Goal: Task Accomplishment & Management: Manage account settings

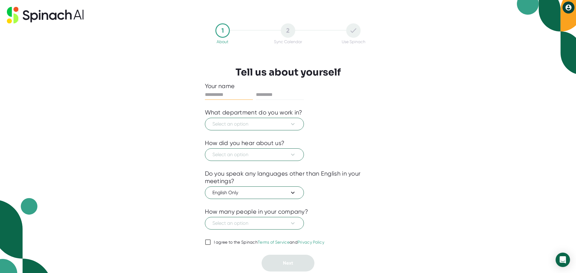
click at [207, 240] on input "I agree to the Spinach Terms of Service and Privacy Policy" at bounding box center [208, 242] width 6 height 7
checkbox input "true"
click at [267, 119] on button "Select an option" at bounding box center [254, 124] width 99 height 13
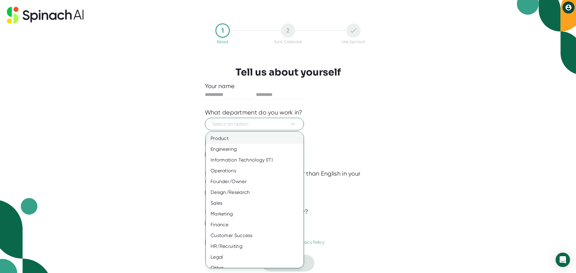
click at [247, 140] on div "Product" at bounding box center [257, 138] width 102 height 11
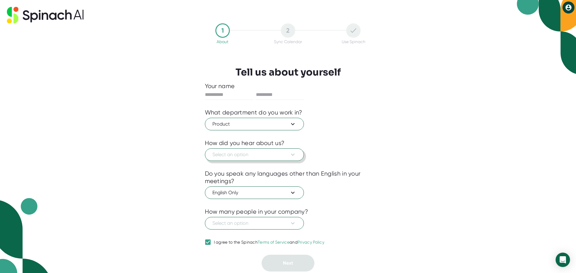
click at [242, 152] on span "Select an option" at bounding box center [254, 154] width 84 height 7
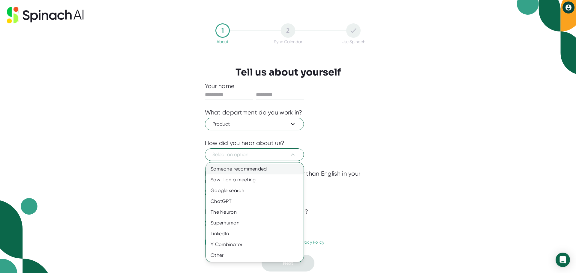
click at [241, 167] on div "Someone recommended" at bounding box center [255, 169] width 98 height 11
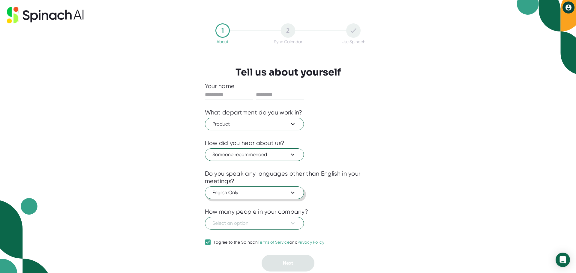
click at [233, 192] on span "English Only" at bounding box center [254, 192] width 84 height 7
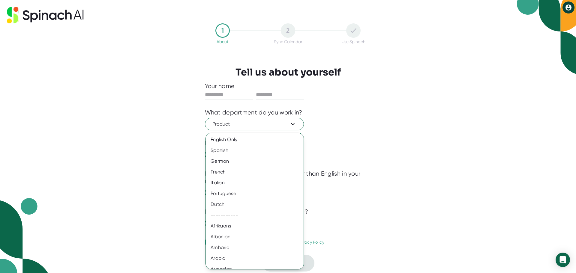
click at [235, 133] on div "English Only Spanish German French Italian Portuguese Dutch ----------- Afrikaa…" at bounding box center [254, 201] width 98 height 137
click at [235, 138] on div "English Only" at bounding box center [257, 139] width 102 height 11
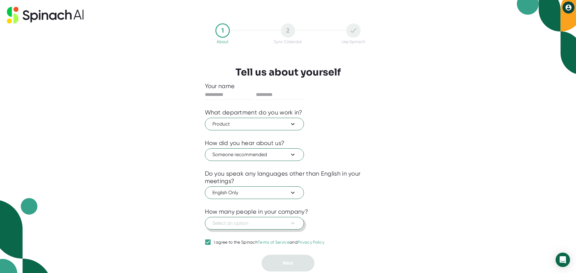
click at [241, 218] on button "Select an option" at bounding box center [254, 223] width 99 height 13
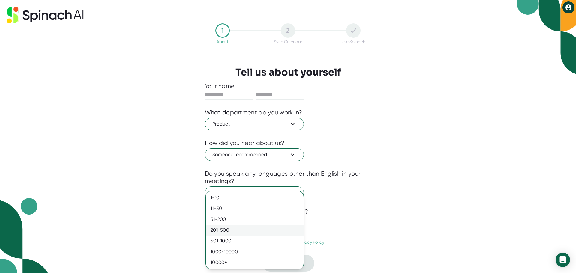
click at [237, 230] on div "201-500" at bounding box center [255, 230] width 98 height 11
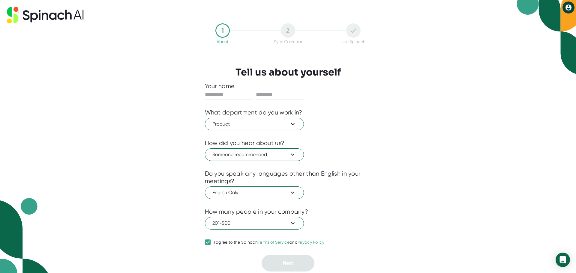
click at [160, 228] on div "1 About 2 Sync Calendar Use Spinach Tell us about yourself Your name What depar…" at bounding box center [288, 136] width 576 height 273
click at [242, 95] on input "text" at bounding box center [229, 95] width 48 height 10
type input "*******"
type input "******"
click at [283, 257] on button "Next" at bounding box center [287, 263] width 53 height 17
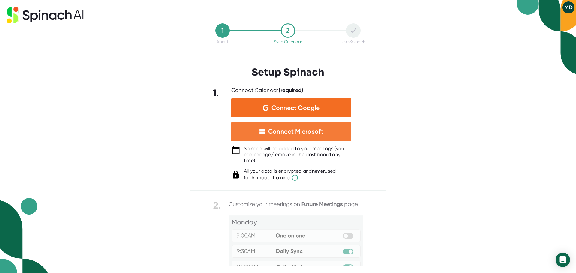
click at [282, 132] on div "Connect Microsoft" at bounding box center [295, 132] width 55 height 8
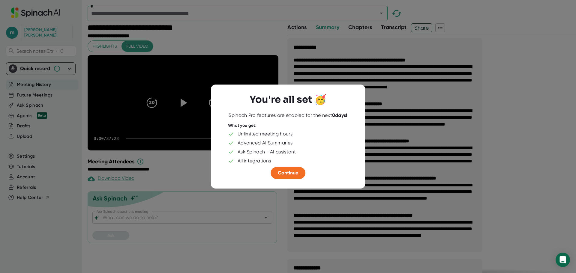
click at [528, 133] on div at bounding box center [288, 136] width 576 height 273
click at [281, 174] on span "Continue" at bounding box center [288, 173] width 20 height 6
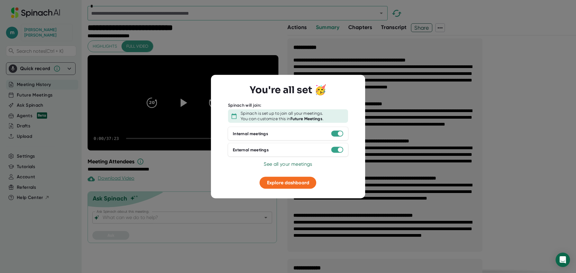
click at [284, 165] on span "See all your meetings" at bounding box center [287, 164] width 48 height 6
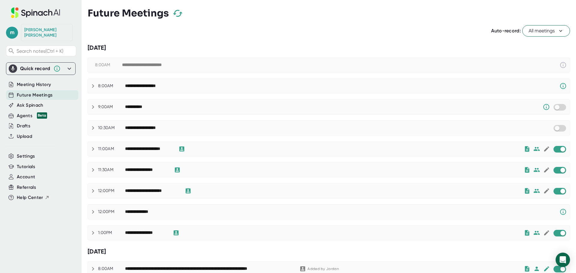
click at [531, 33] on span "All meetings" at bounding box center [545, 30] width 35 height 7
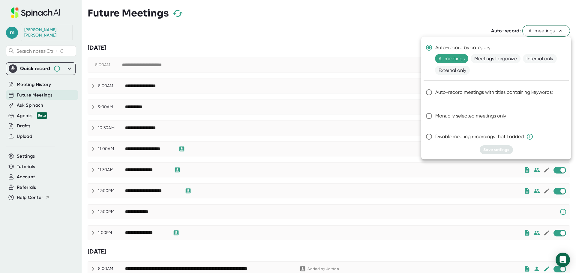
click at [492, 115] on span "Manually selected meetings only" at bounding box center [470, 115] width 71 height 7
click at [435, 115] on input "Manually selected meetings only" at bounding box center [428, 116] width 13 height 13
radio input "true"
click at [498, 148] on span "Save settings" at bounding box center [496, 149] width 26 height 5
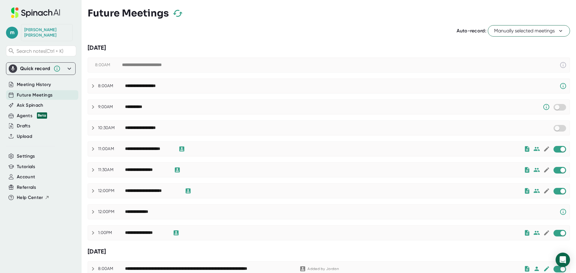
click at [232, 11] on div "Future Meetings" at bounding box center [329, 13] width 482 height 18
click at [544, 30] on span "Manually selected meetings" at bounding box center [529, 30] width 70 height 7
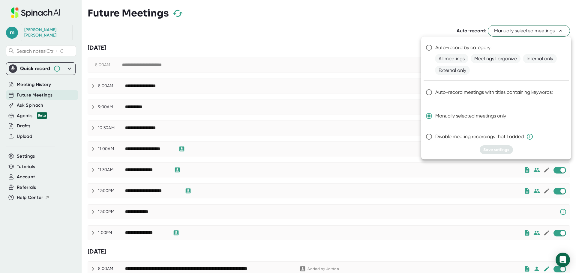
click at [406, 28] on div at bounding box center [288, 136] width 576 height 273
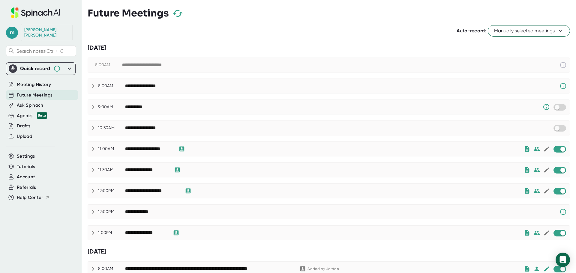
click at [208, 123] on div "**********" at bounding box center [328, 128] width 481 height 14
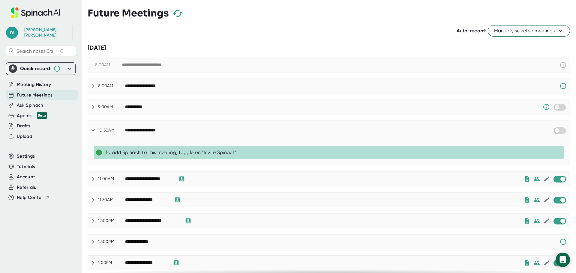
click at [208, 123] on div "**********" at bounding box center [328, 130] width 481 height 19
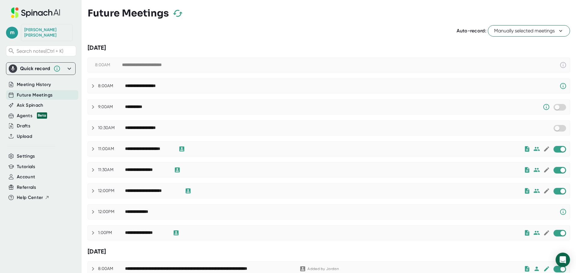
click at [368, 10] on div "Future Meetings" at bounding box center [329, 13] width 482 height 18
